Goal: Task Accomplishment & Management: Complete application form

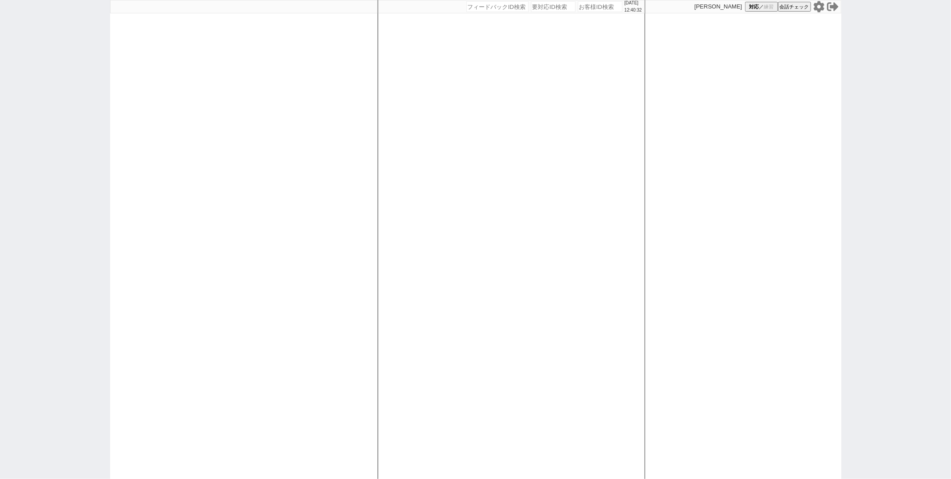
click at [599, 4] on input "number" at bounding box center [600, 6] width 45 height 11
paste input "618150"
type input "618150"
select select "5"
select select "2"
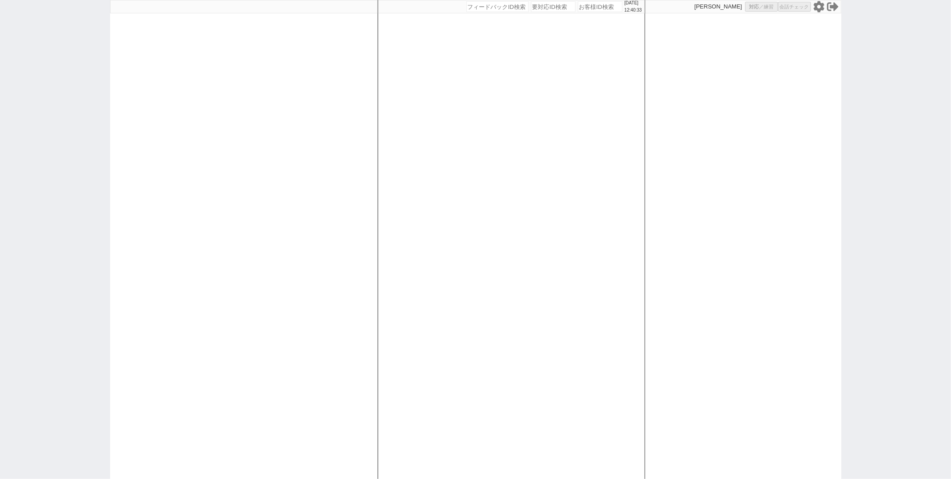
select select "9"
select select "8"
select select
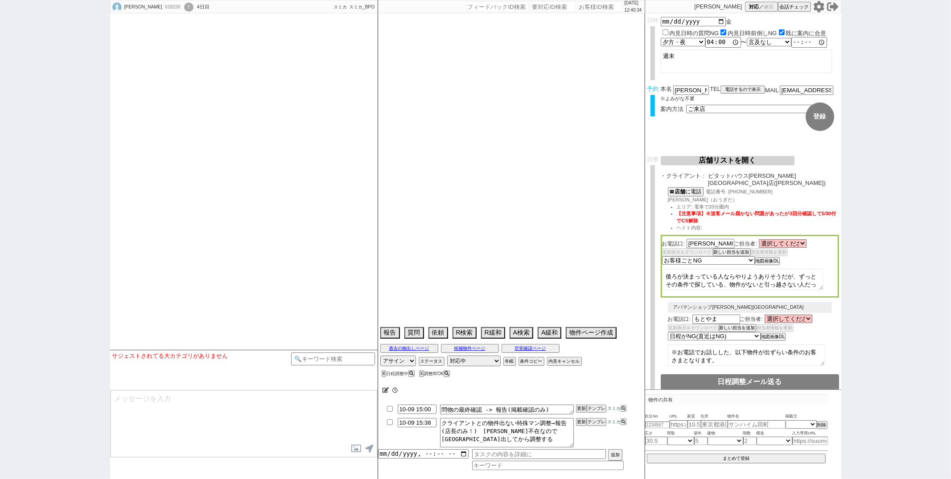
select select "15"
select select "1"
select select "47"
select select "[DATE]"
select select "48"
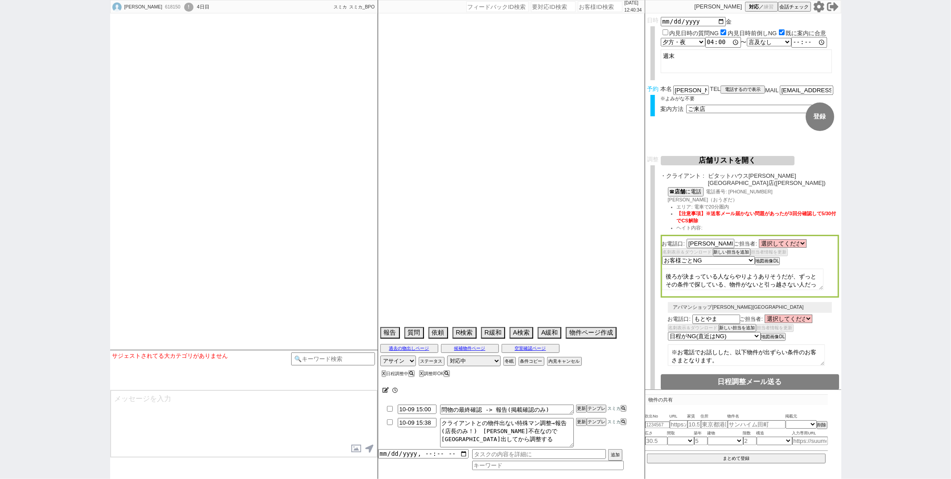
select select "[DATE]"
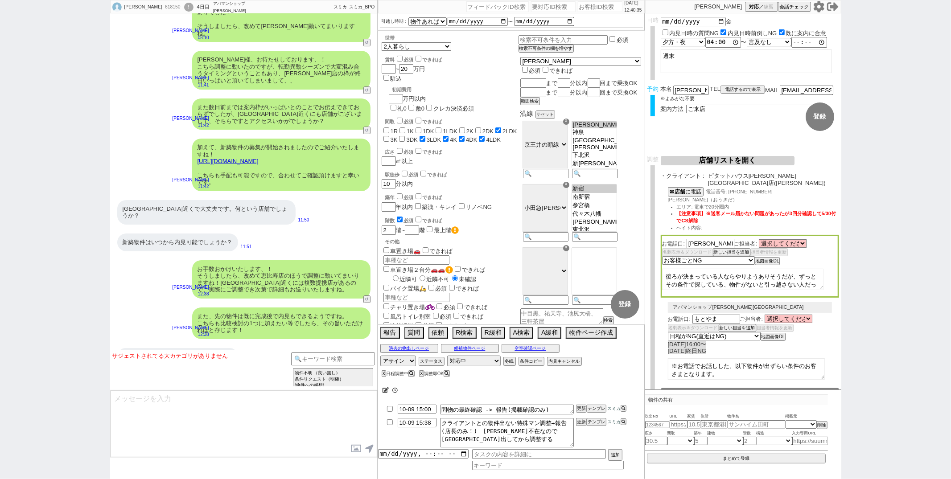
scroll to position [37, 0]
click at [740, 165] on button "店舗リストを開く" at bounding box center [728, 160] width 134 height 9
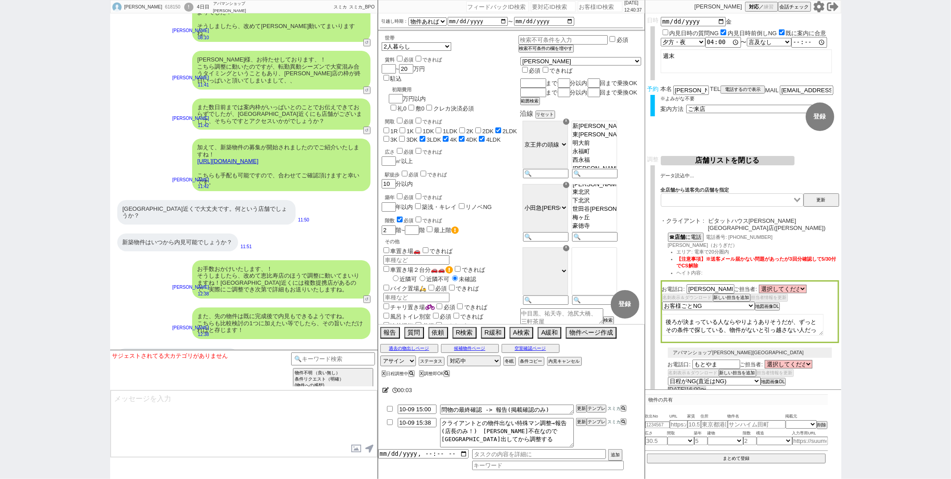
click at [740, 165] on button "店舗リストを閉じる" at bounding box center [728, 160] width 134 height 9
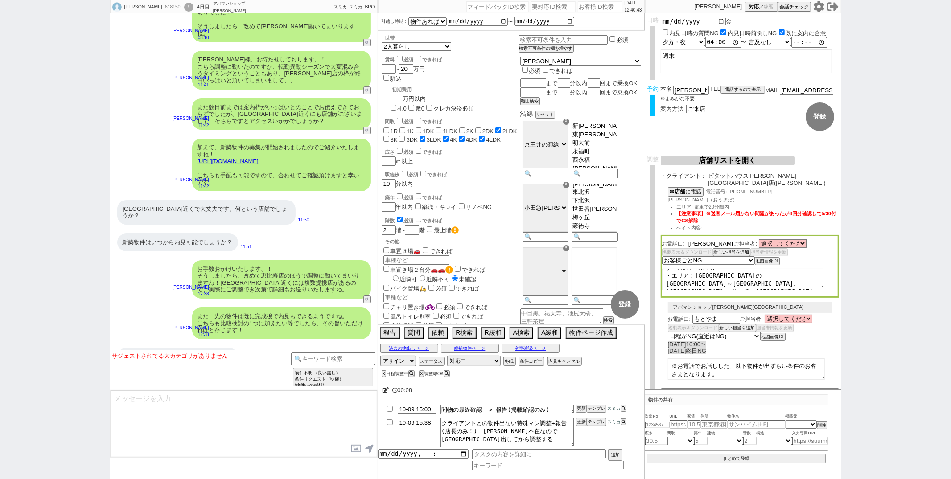
scroll to position [83, 0]
click at [729, 158] on button "店舗リストを開く" at bounding box center [728, 160] width 134 height 9
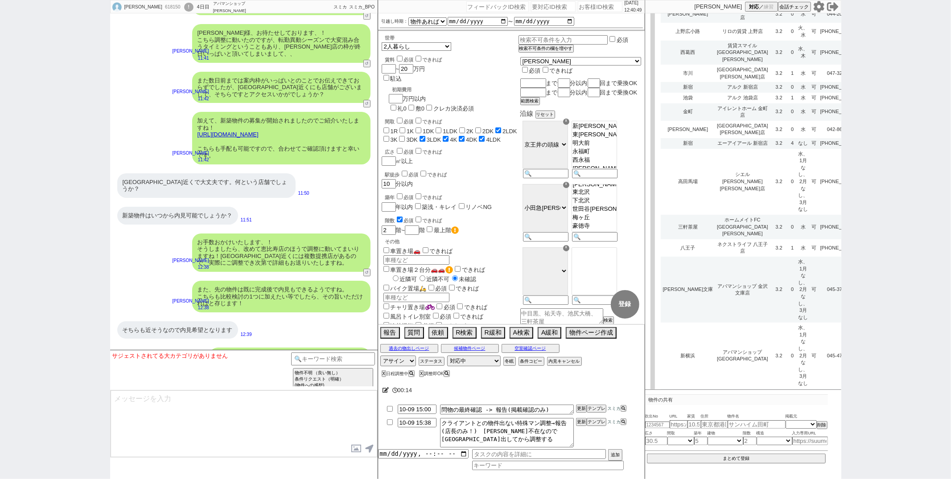
scroll to position [2782, 0]
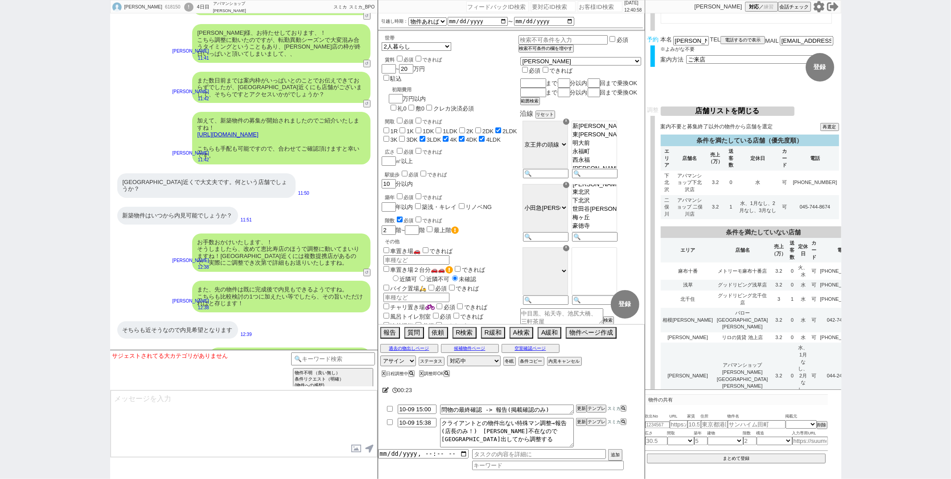
select select
select select "9"
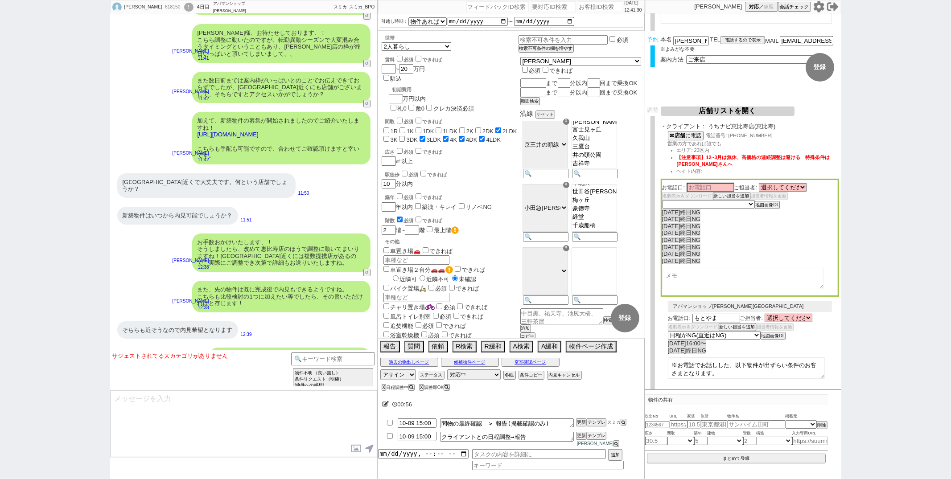
scroll to position [57, 0]
click at [746, 111] on button "店舗リストを開く" at bounding box center [728, 111] width 134 height 9
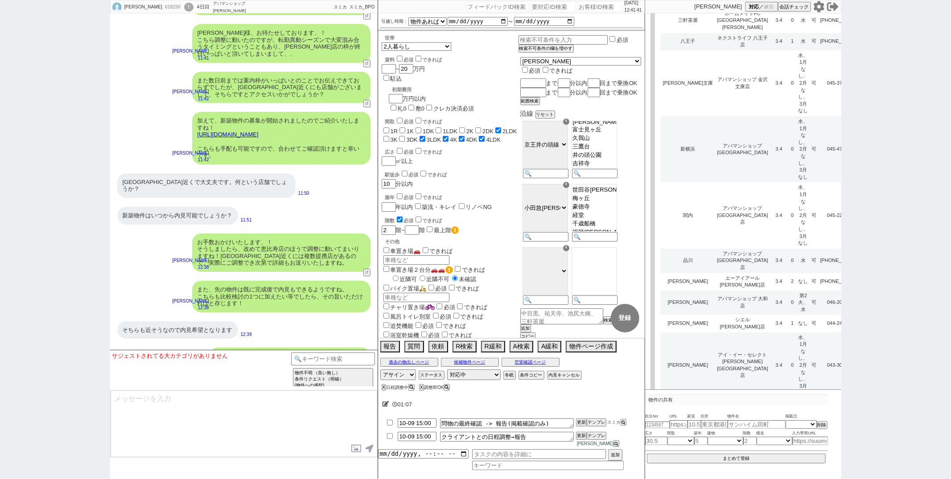
scroll to position [2738, 0]
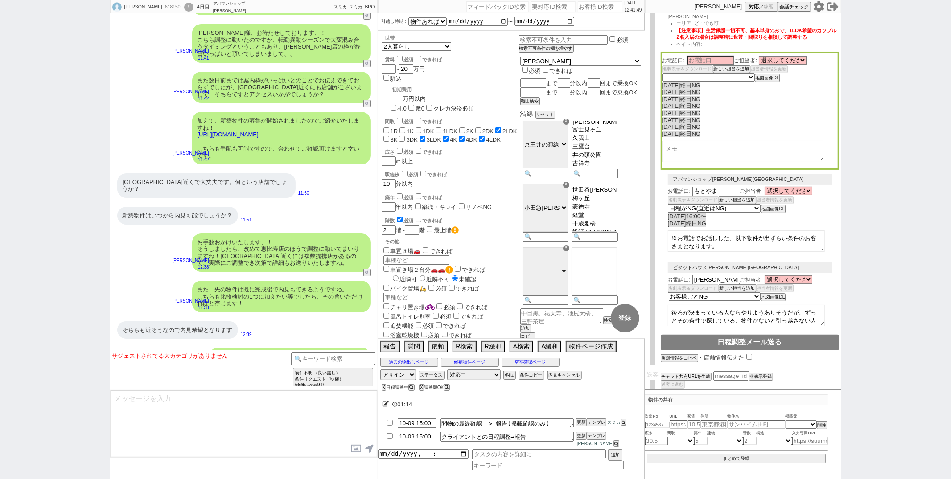
scroll to position [0, 0]
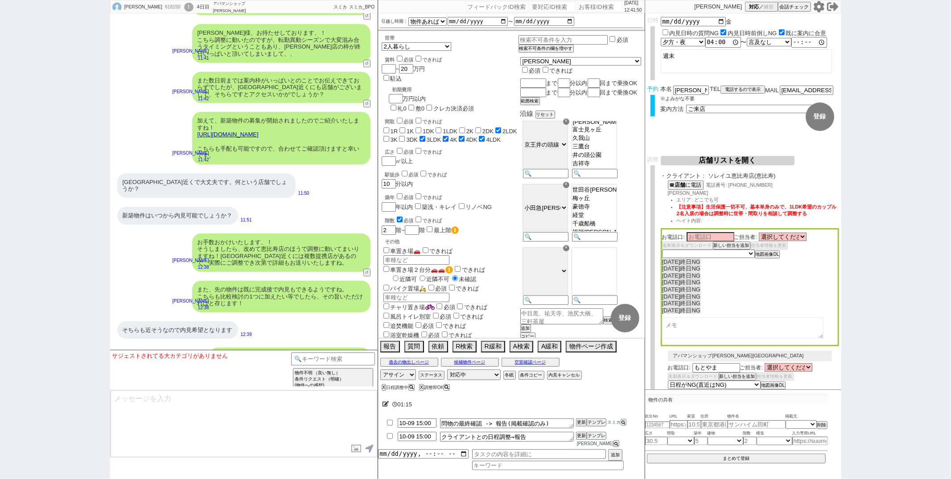
click at [817, 190] on div "☎ 店舗 に電話 電話番号: [PHONE_NUMBER] [PERSON_NAME]: どこでも可 【注意事項】生活保護一切不可、基本単身のみで、1LDK…" at bounding box center [750, 205] width 178 height 48
